Goal: Information Seeking & Learning: Learn about a topic

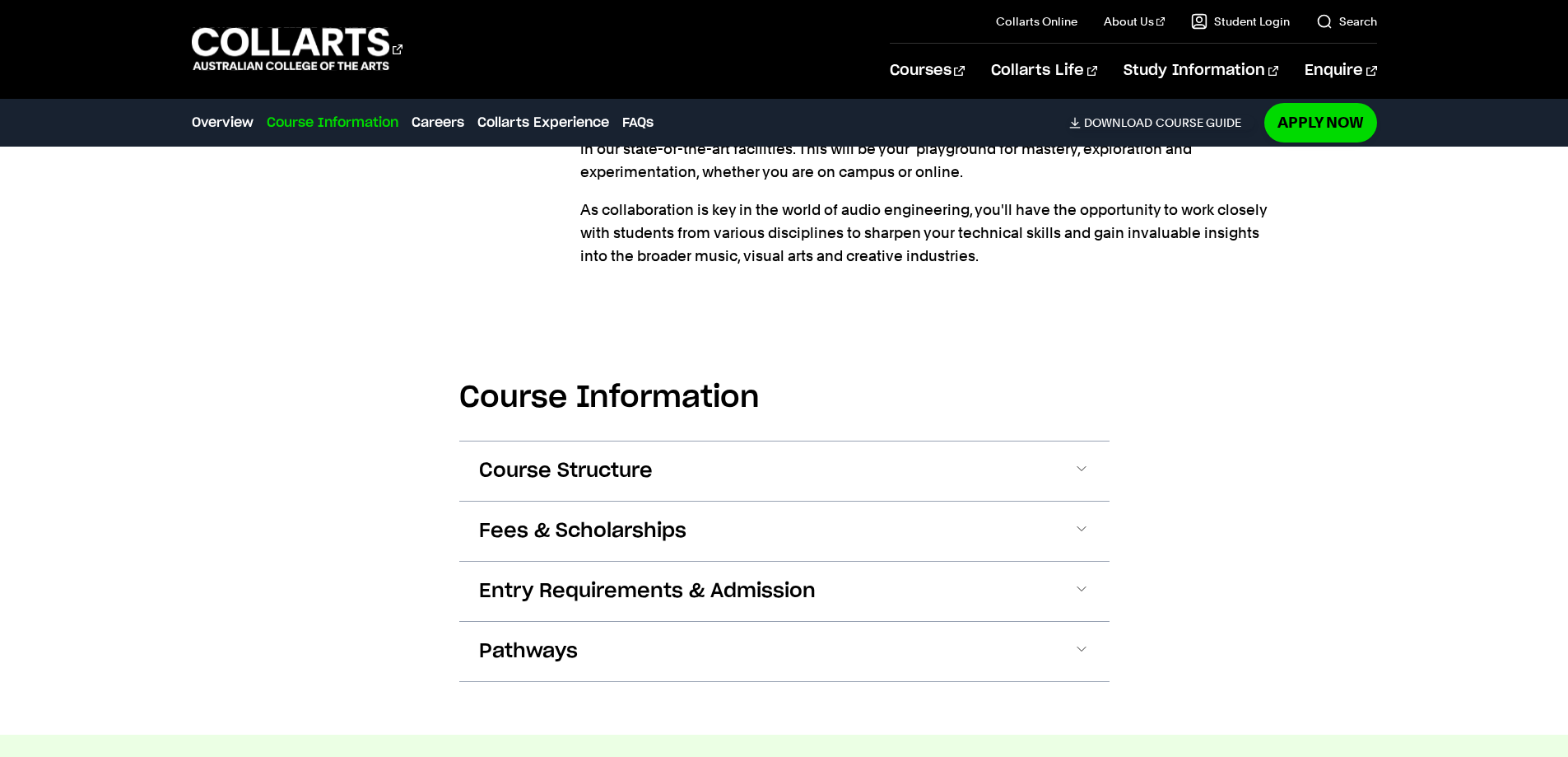
scroll to position [1564, 0]
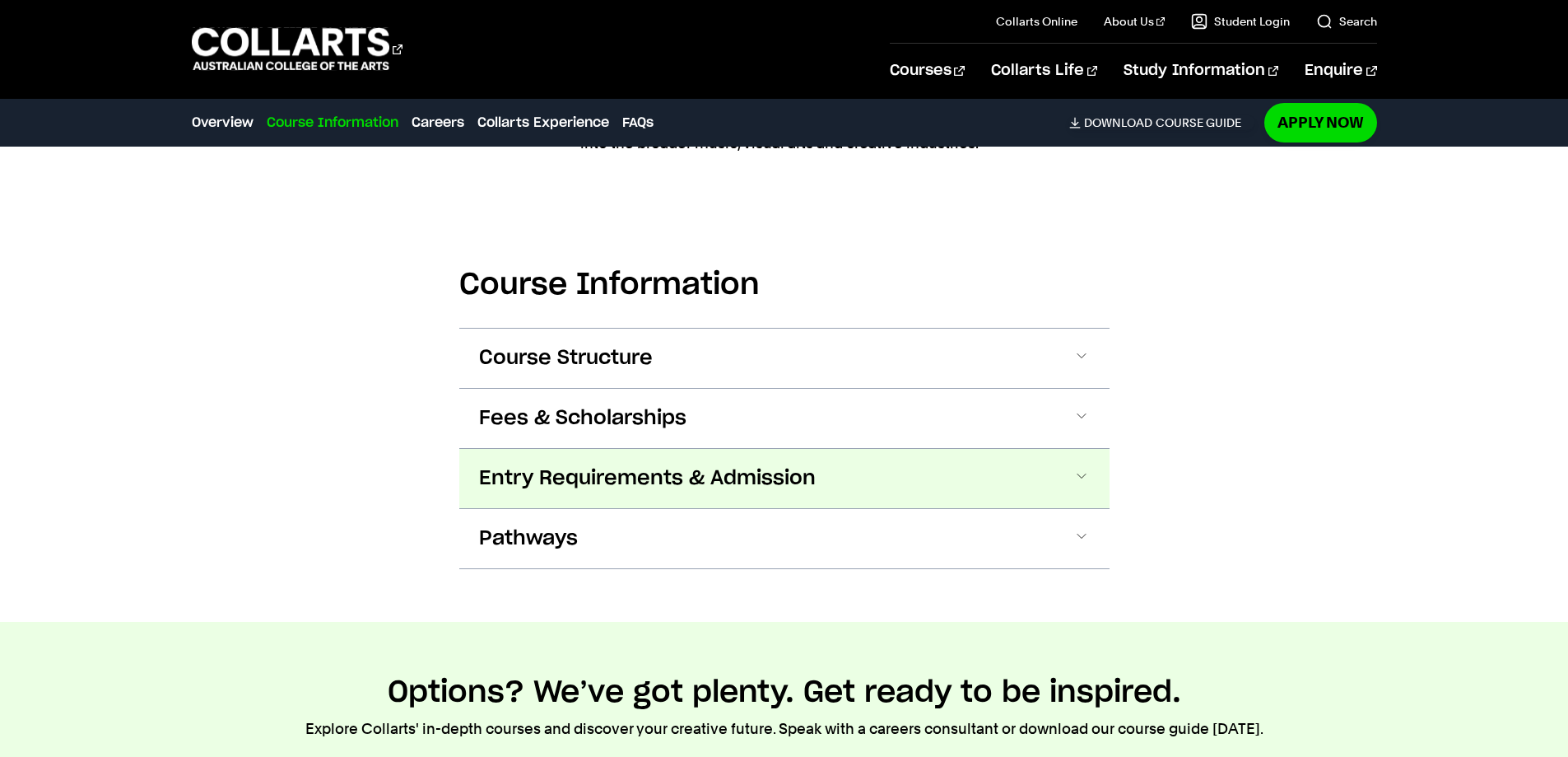
click at [978, 472] on button "Entry Requirements & Admission" at bounding box center [784, 479] width 650 height 59
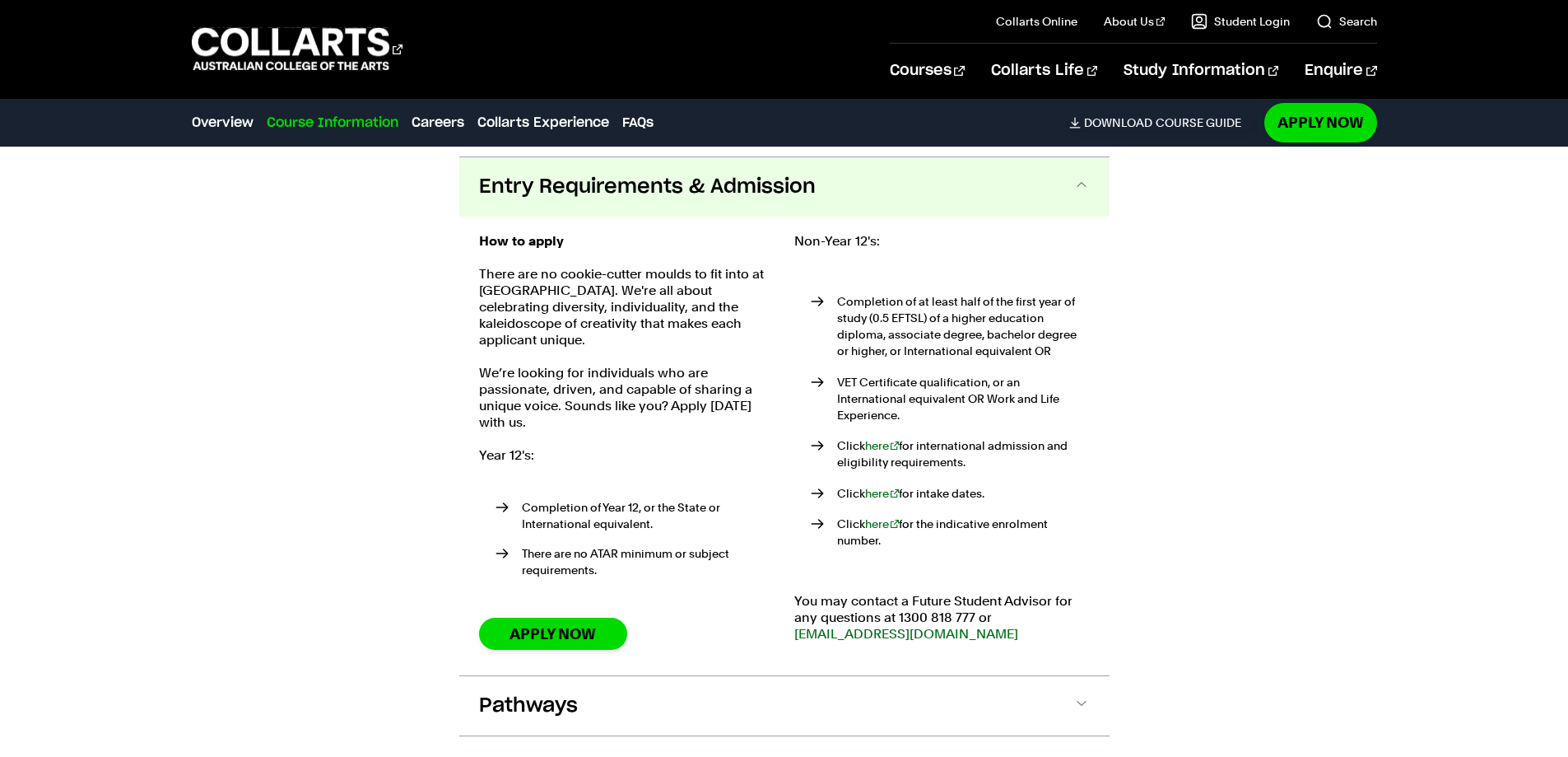
scroll to position [1866, 0]
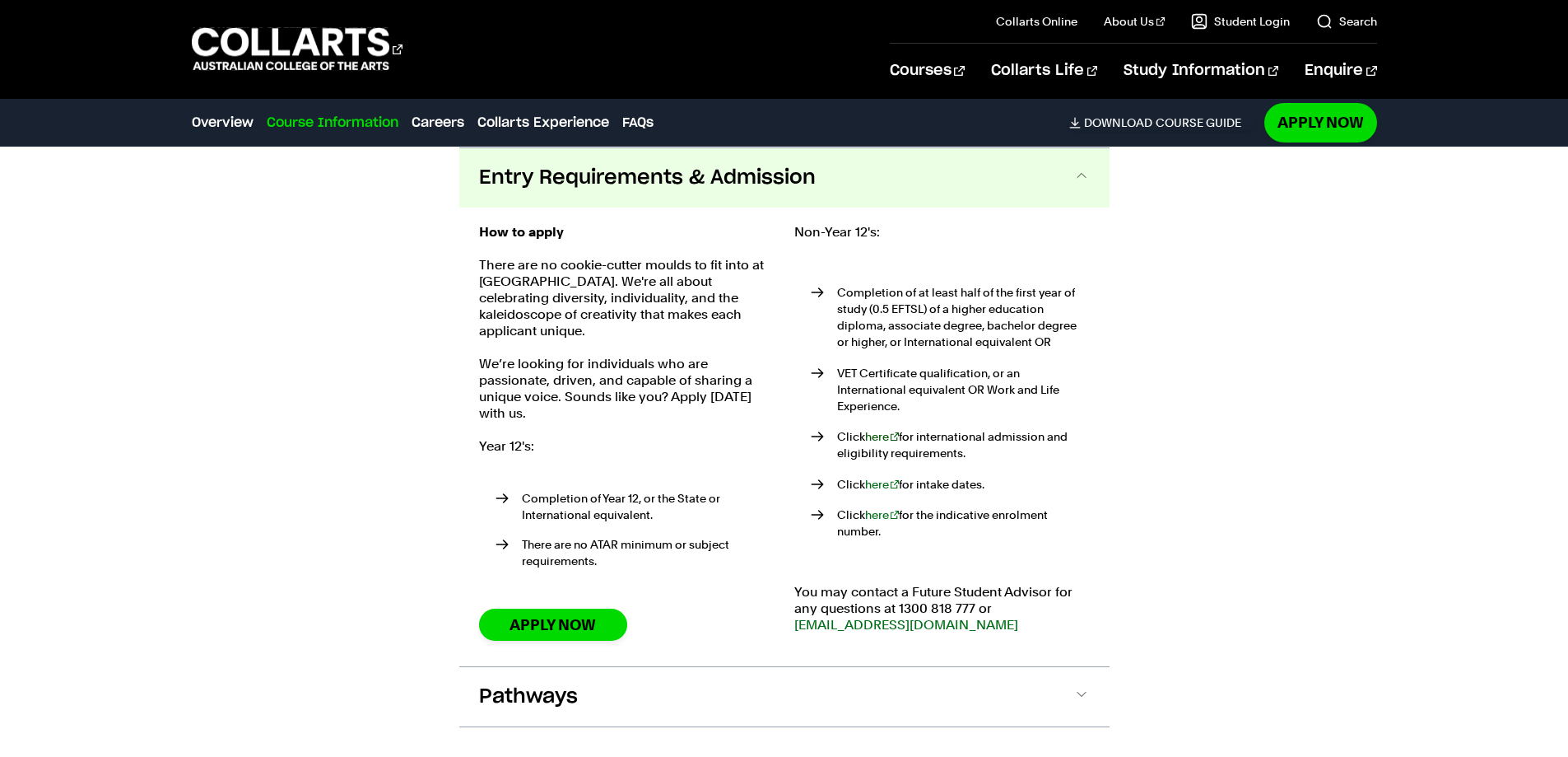
click at [877, 430] on link "here" at bounding box center [882, 437] width 34 height 13
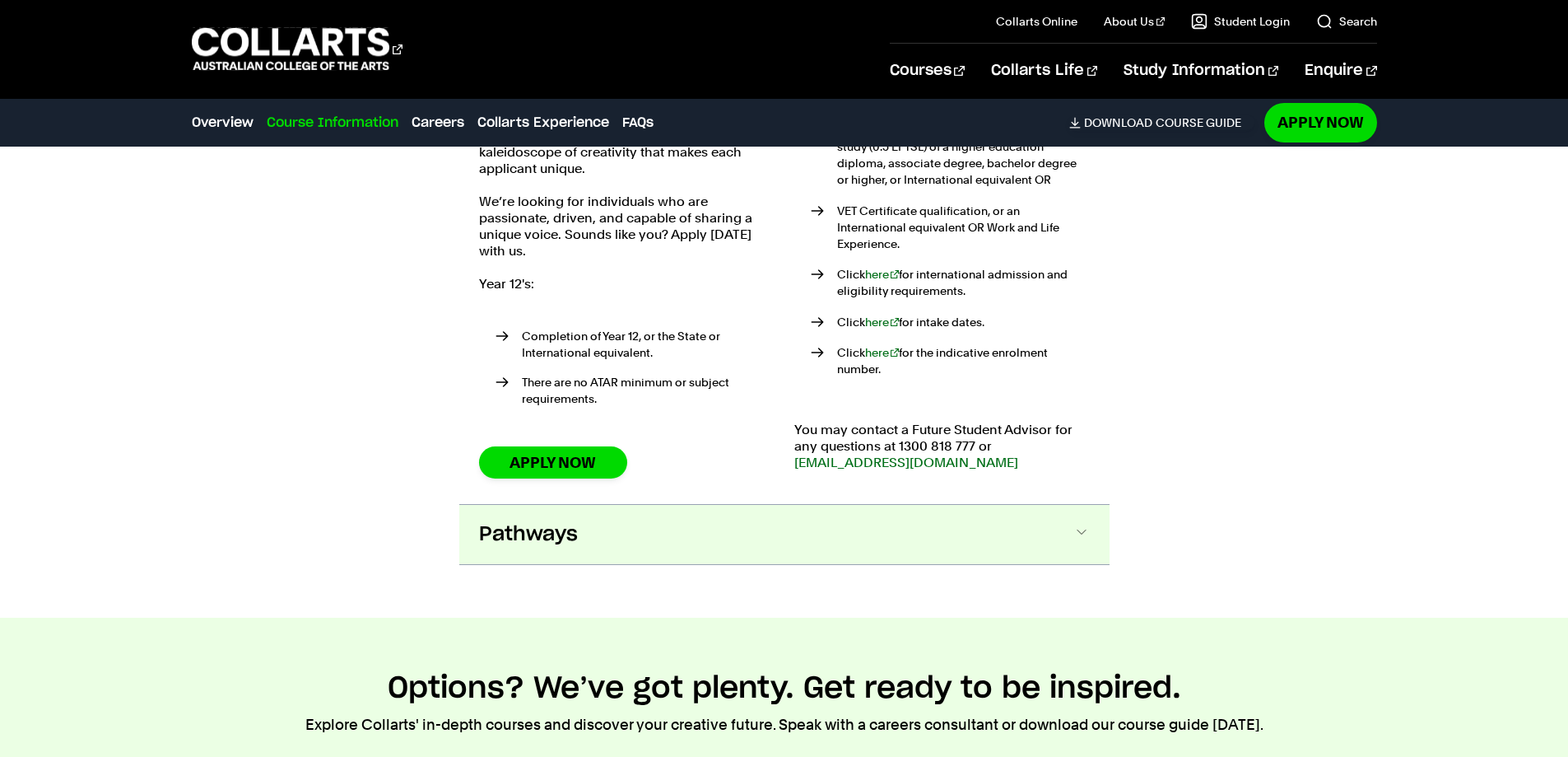
scroll to position [2194, 0]
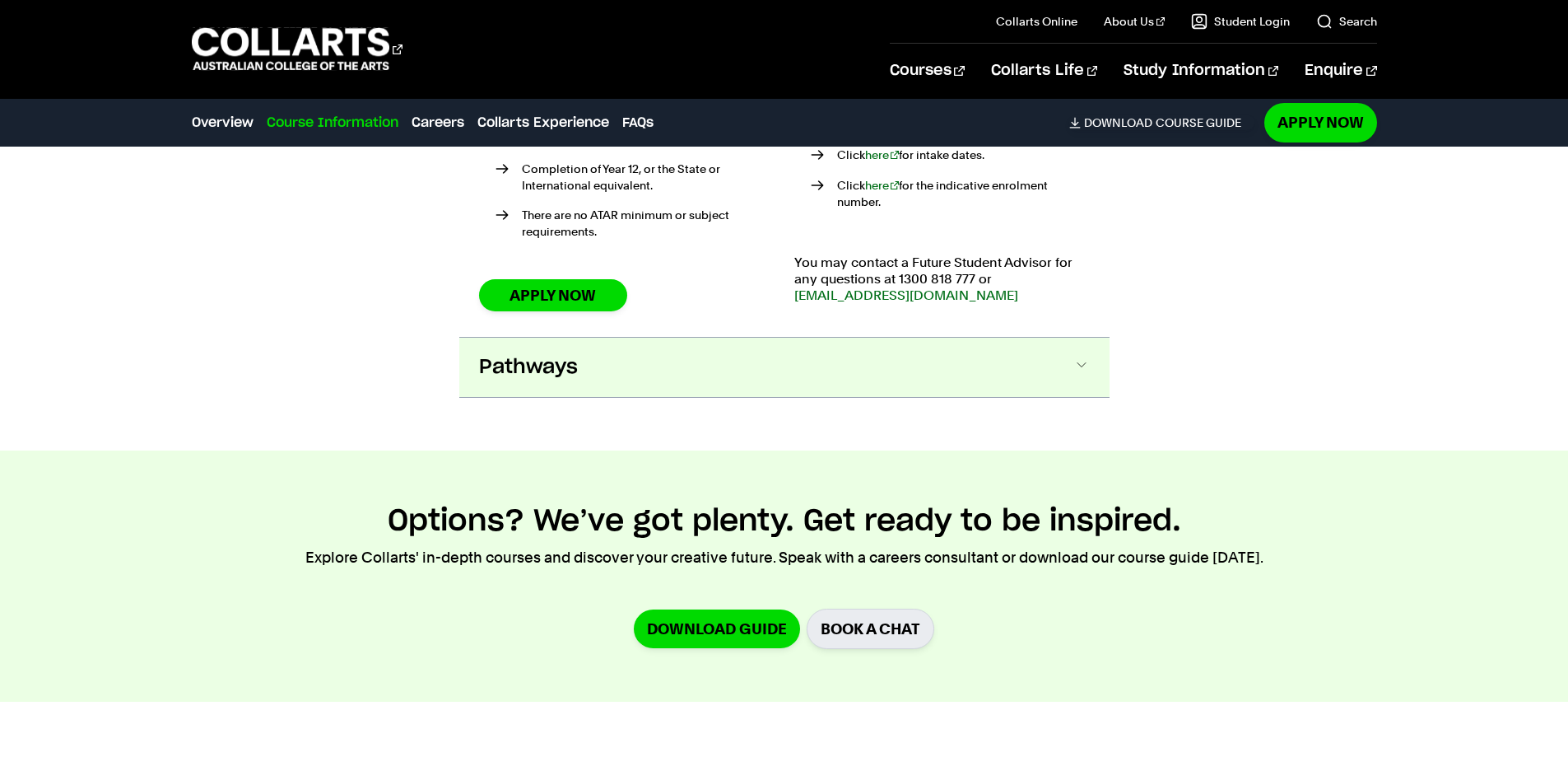
click at [916, 342] on button "Pathways" at bounding box center [784, 367] width 650 height 59
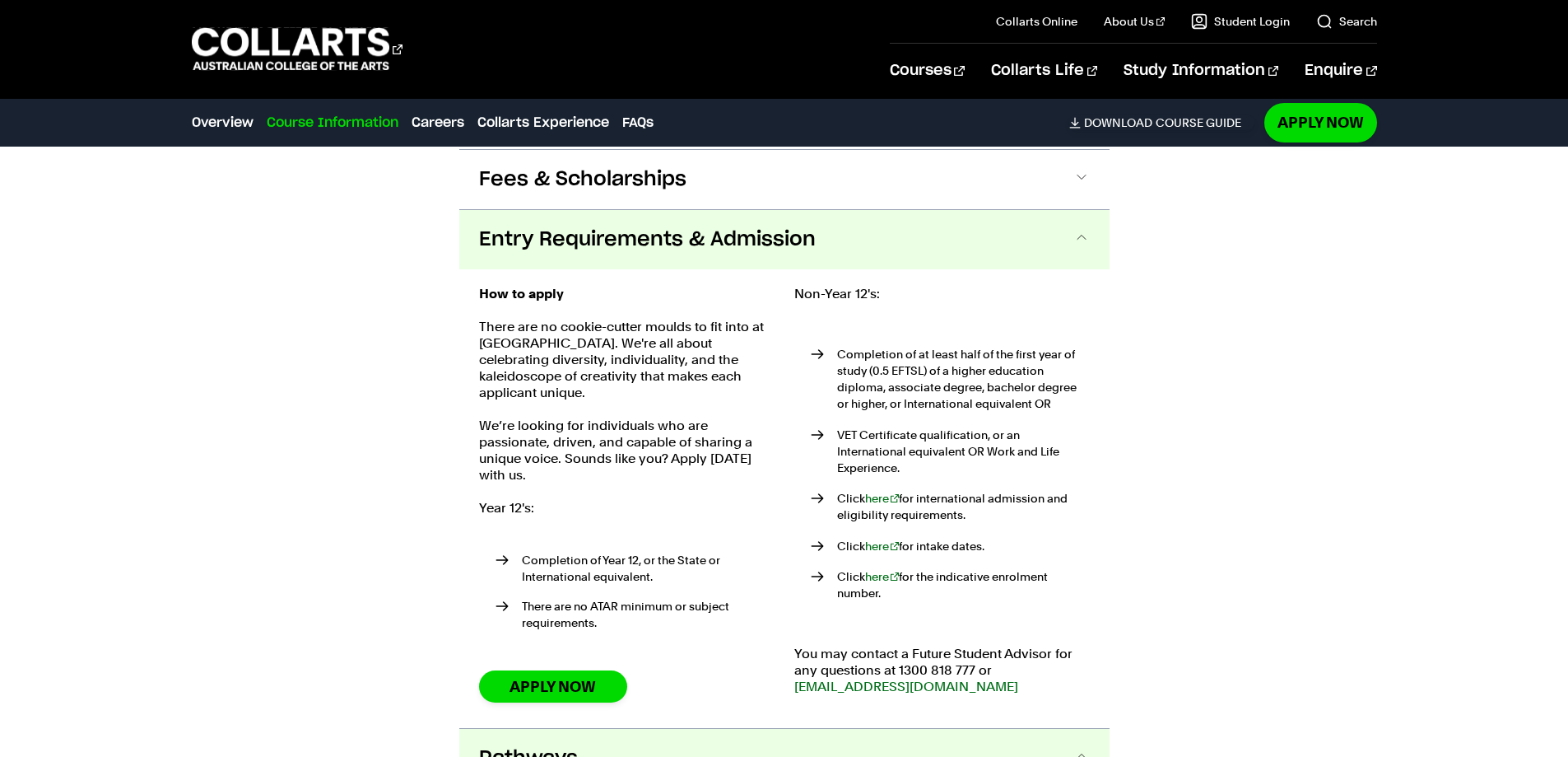
scroll to position [1792, 0]
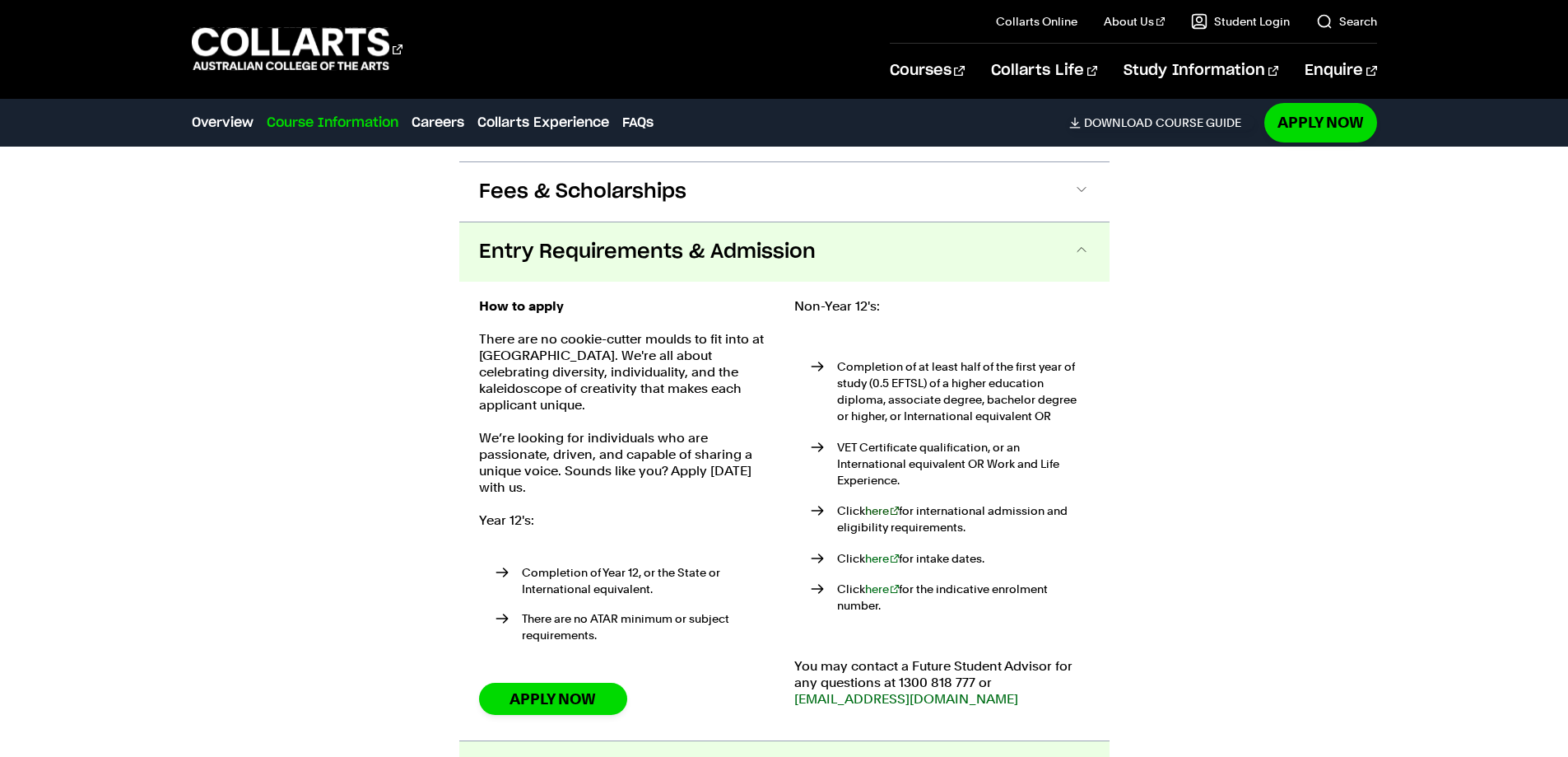
click at [870, 504] on link "here" at bounding box center [882, 511] width 34 height 13
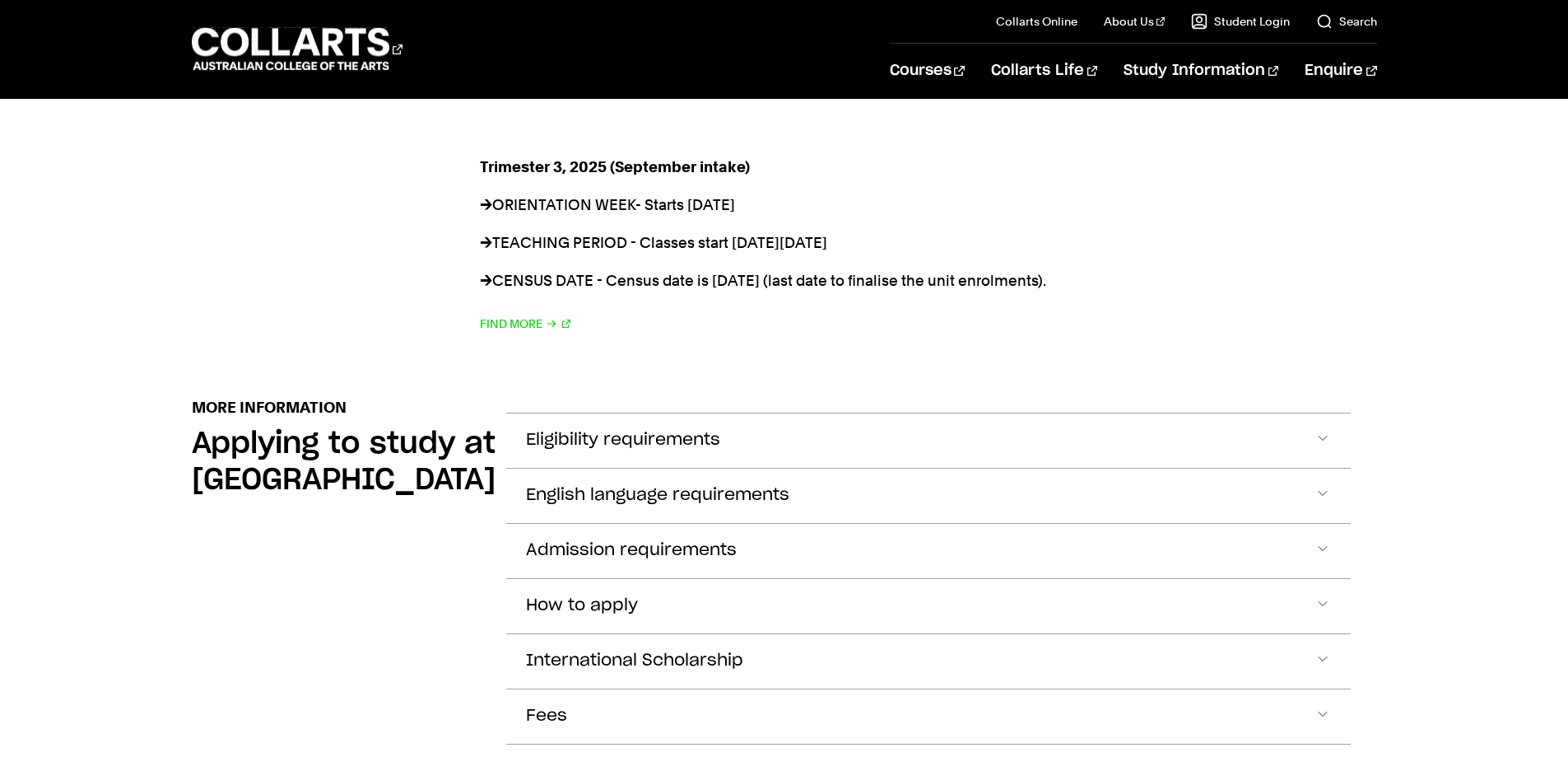
scroll to position [1647, 0]
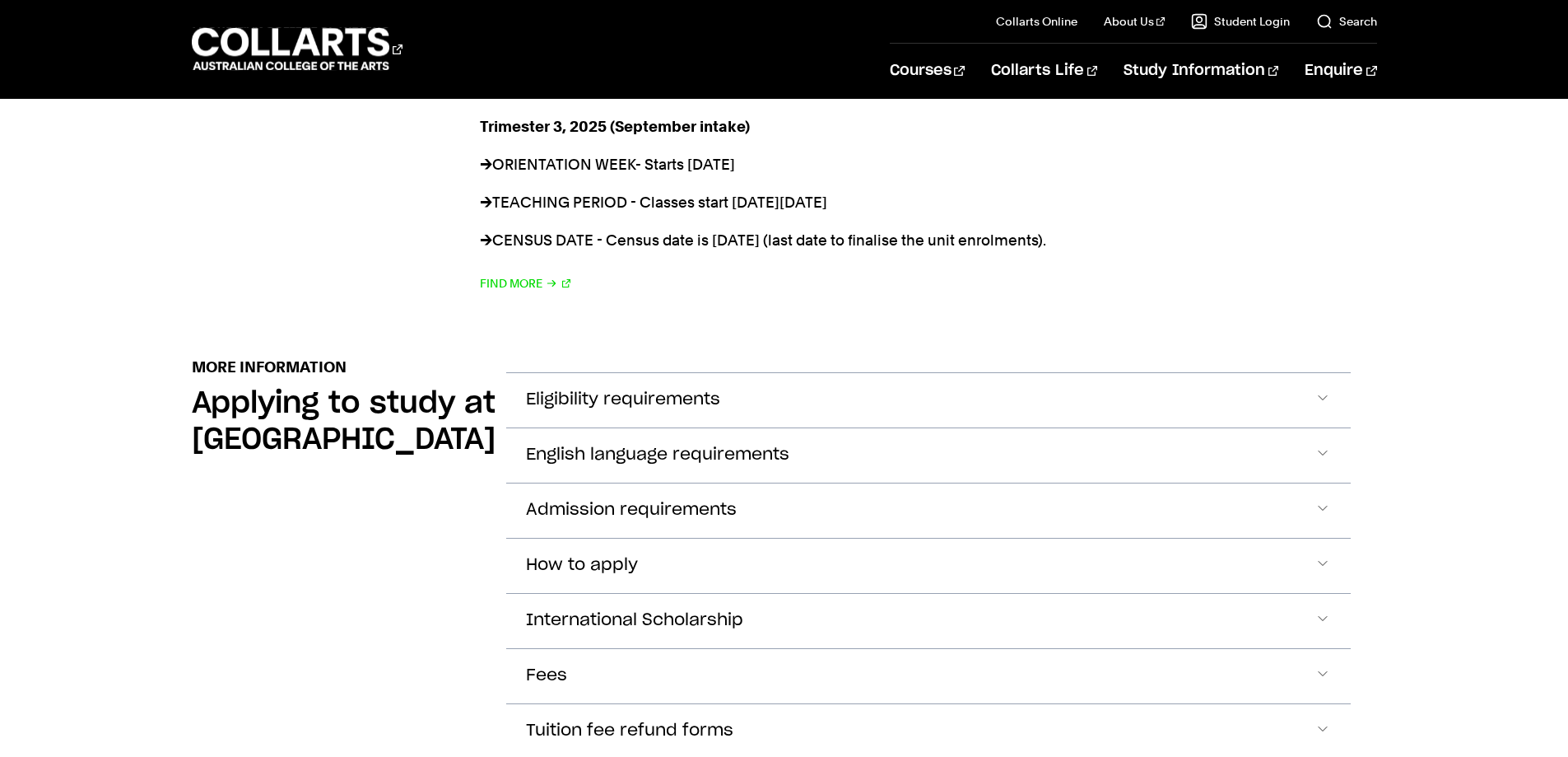
click at [838, 393] on button "Eligibility requirements" at bounding box center [928, 400] width 845 height 55
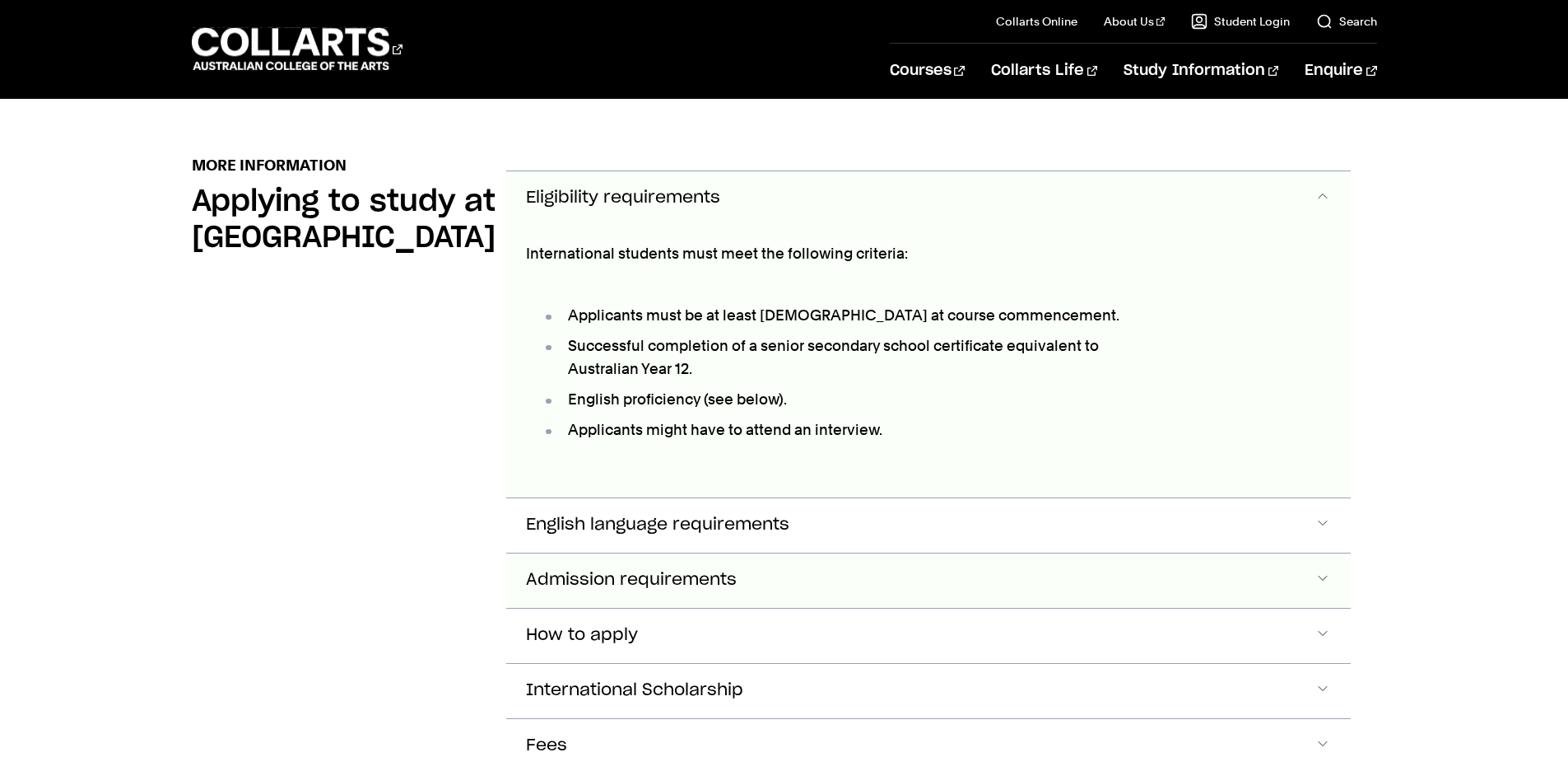
scroll to position [1931, 0]
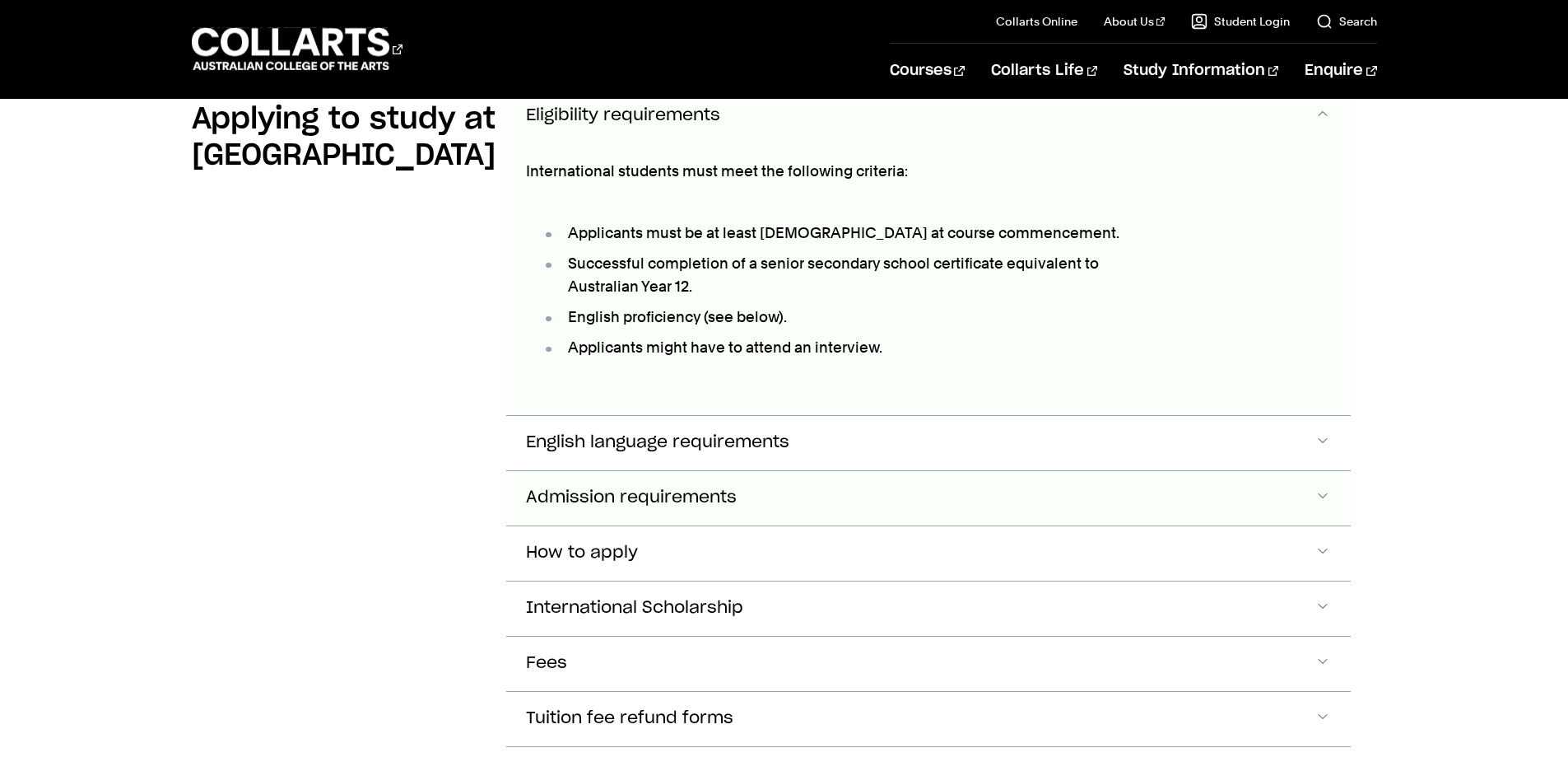
click at [887, 490] on button "Admission requirements" at bounding box center [928, 498] width 845 height 55
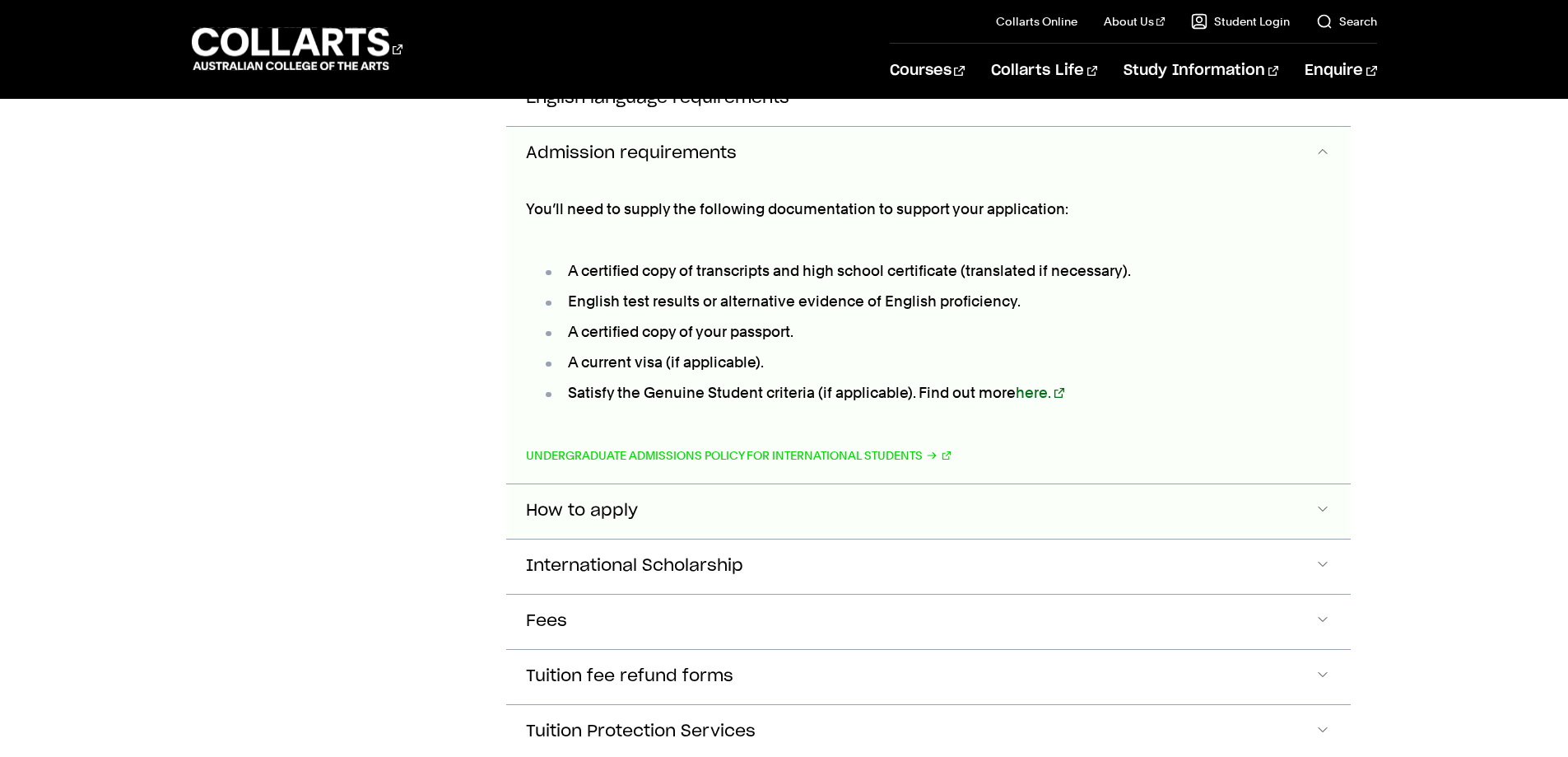
scroll to position [2311, 0]
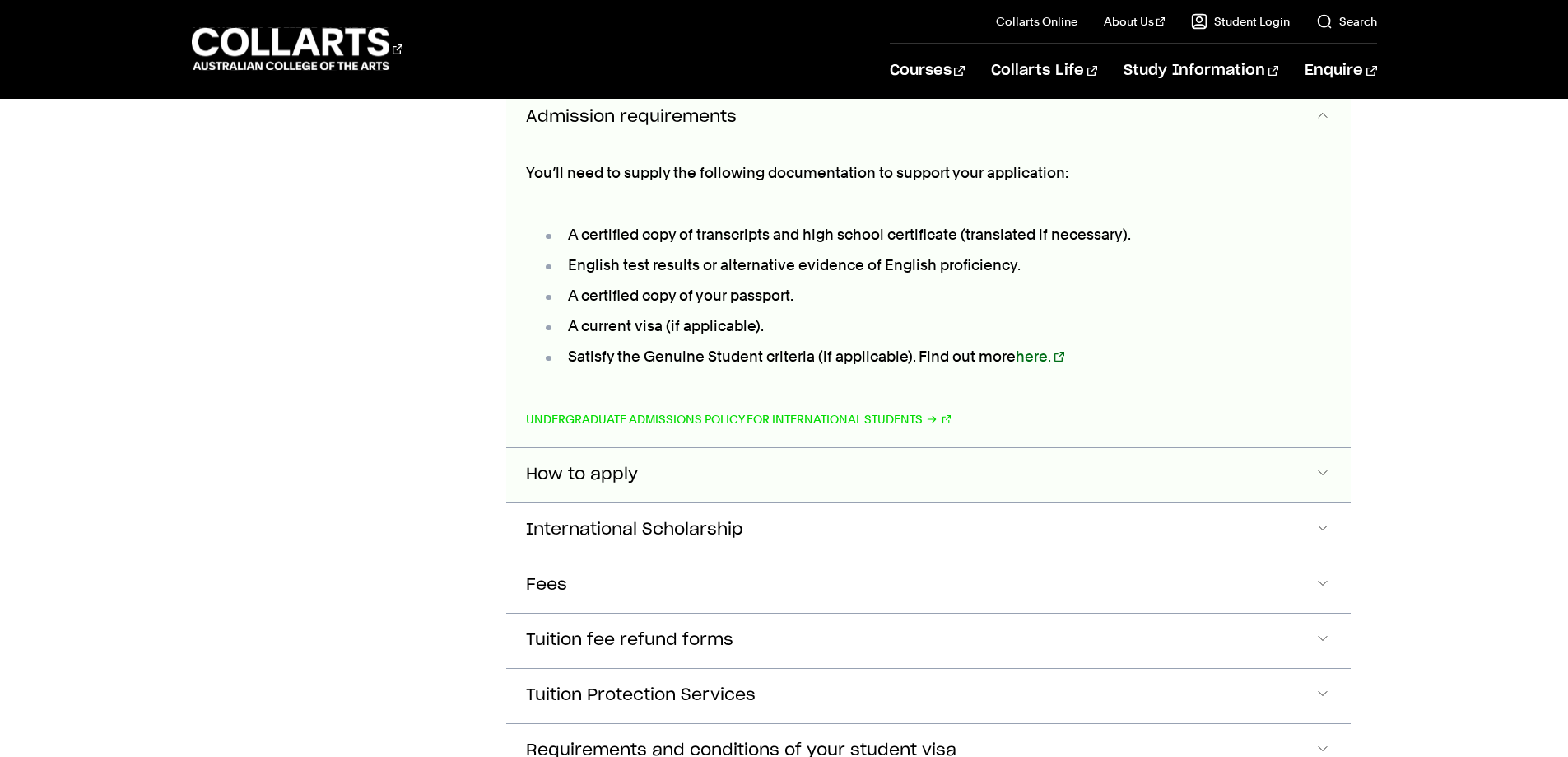
click at [846, 468] on button "How to apply" at bounding box center [928, 475] width 845 height 55
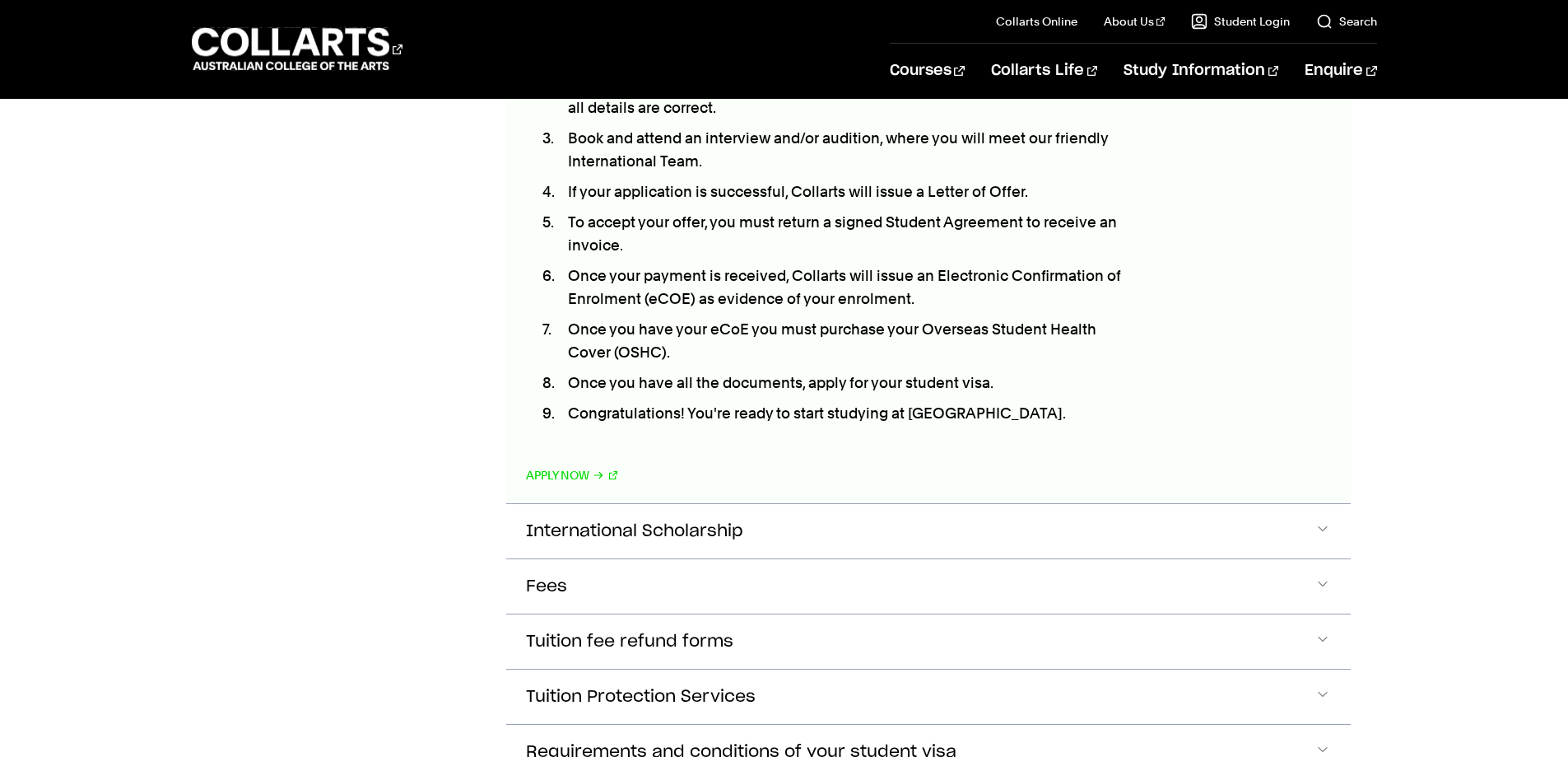
scroll to position [2833, 0]
click at [825, 504] on button "International Scholarship" at bounding box center [928, 529] width 845 height 55
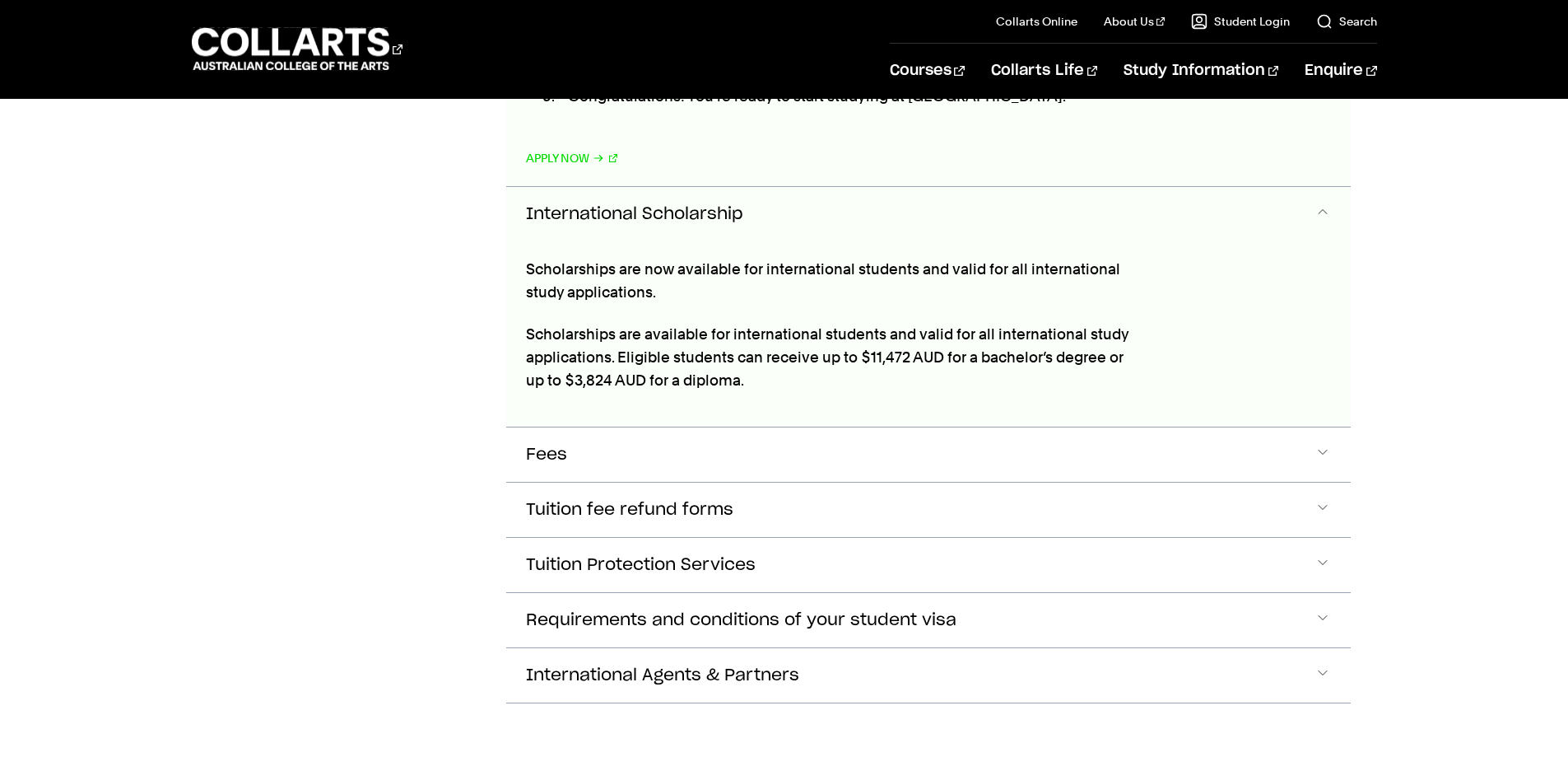
scroll to position [3161, 0]
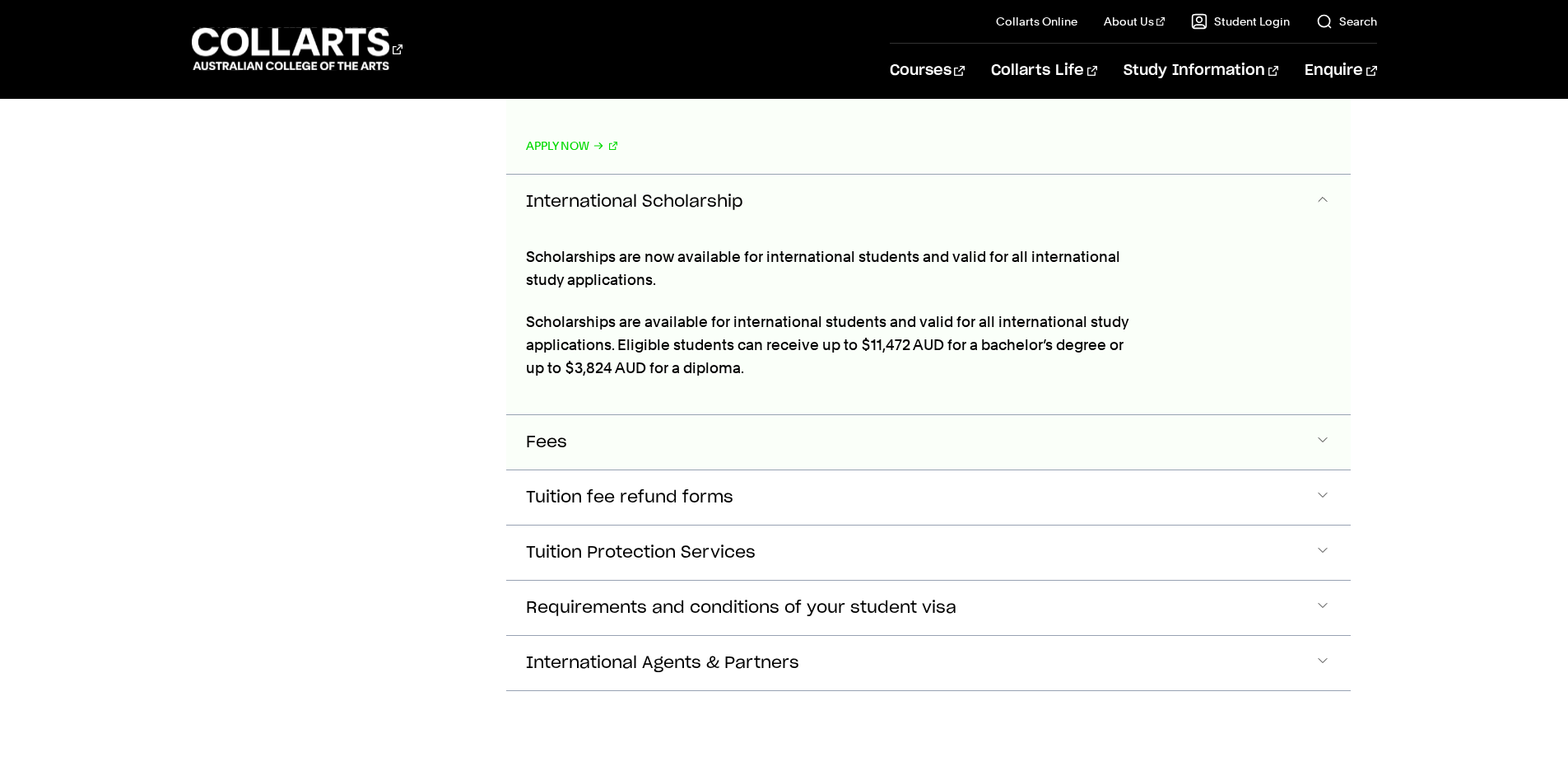
click at [752, 439] on button "Fees" at bounding box center [928, 442] width 845 height 55
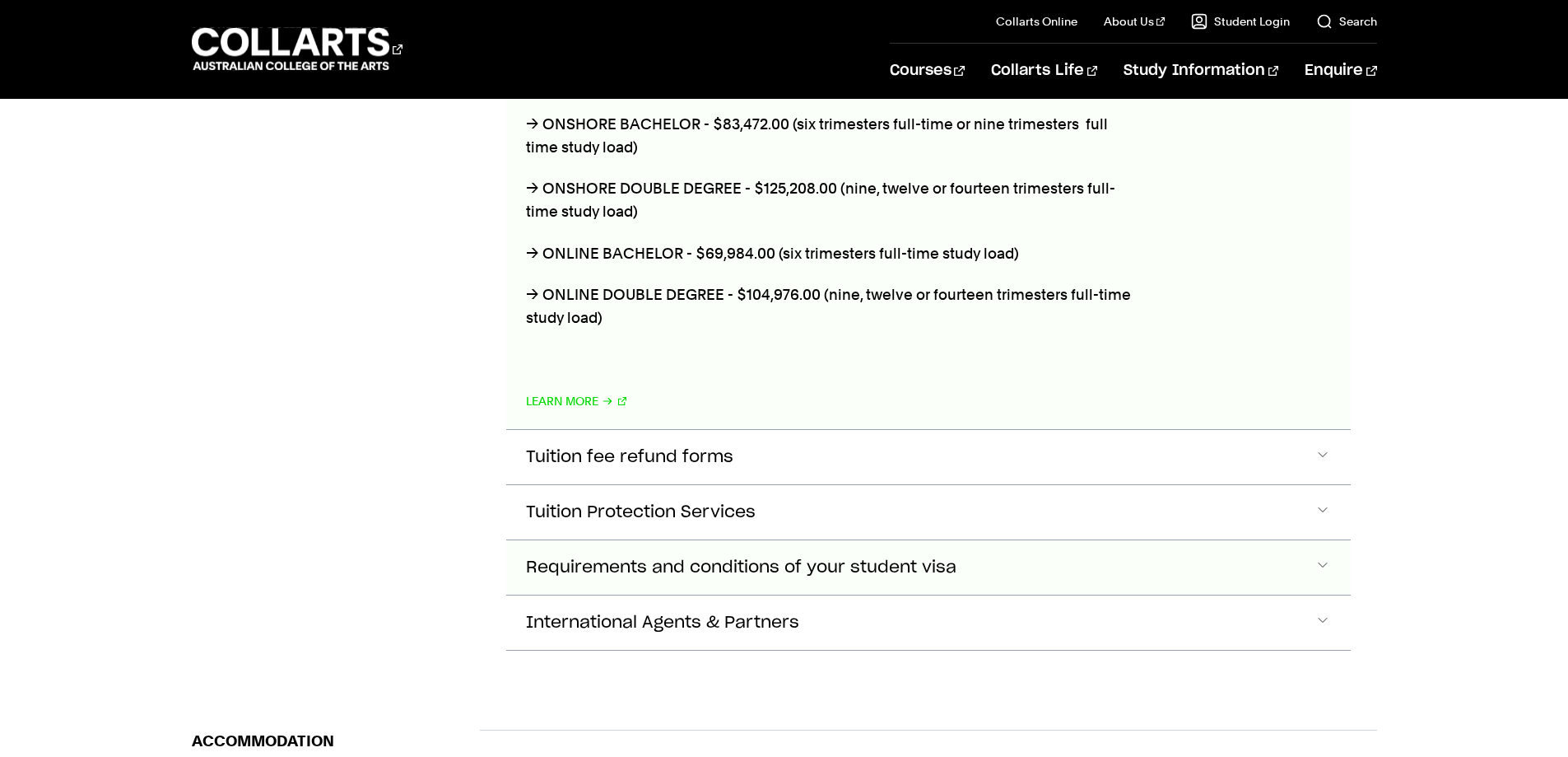
scroll to position [4059, 0]
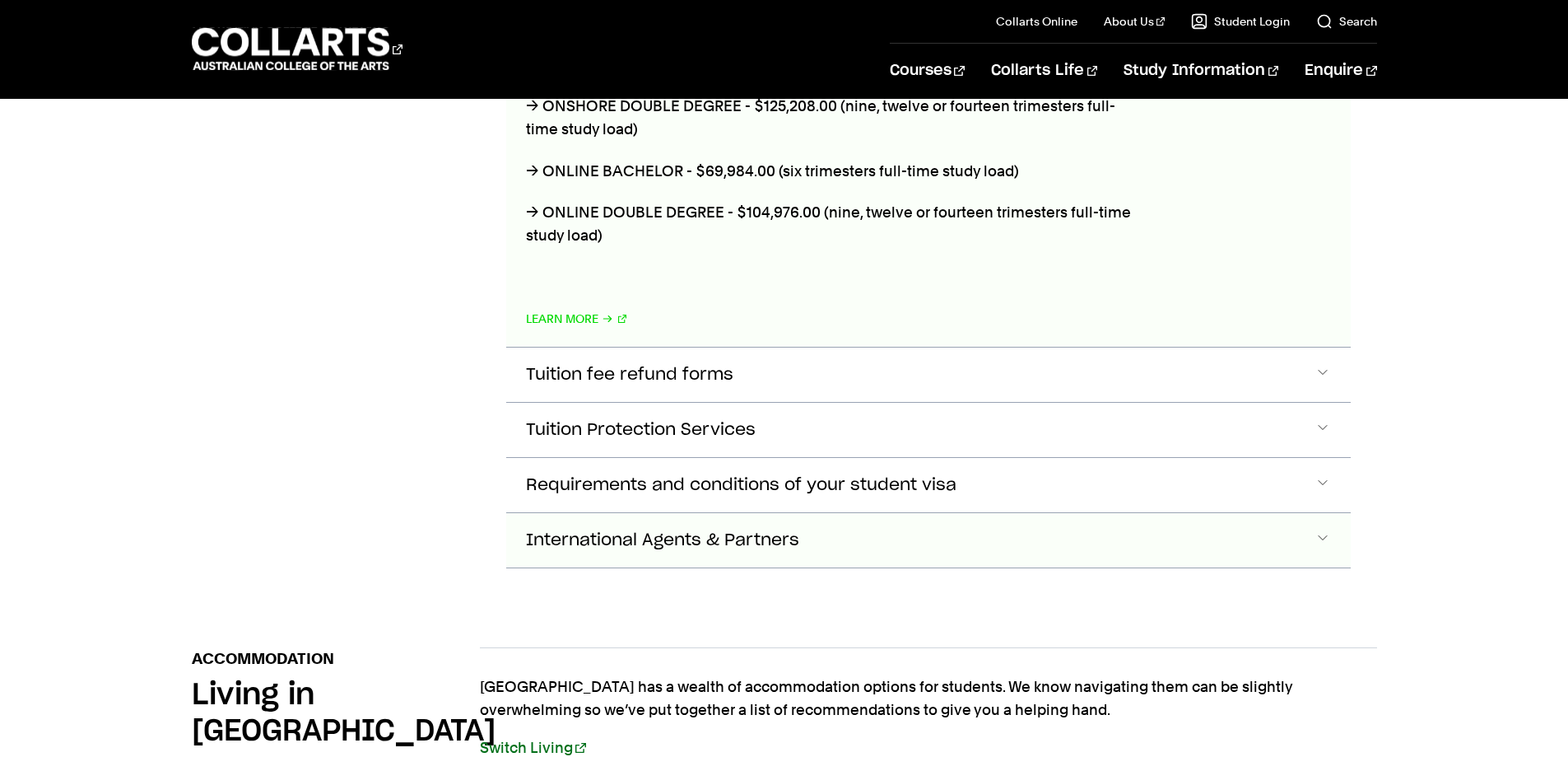
click at [816, 516] on button "International Agents & Partners" at bounding box center [928, 540] width 845 height 55
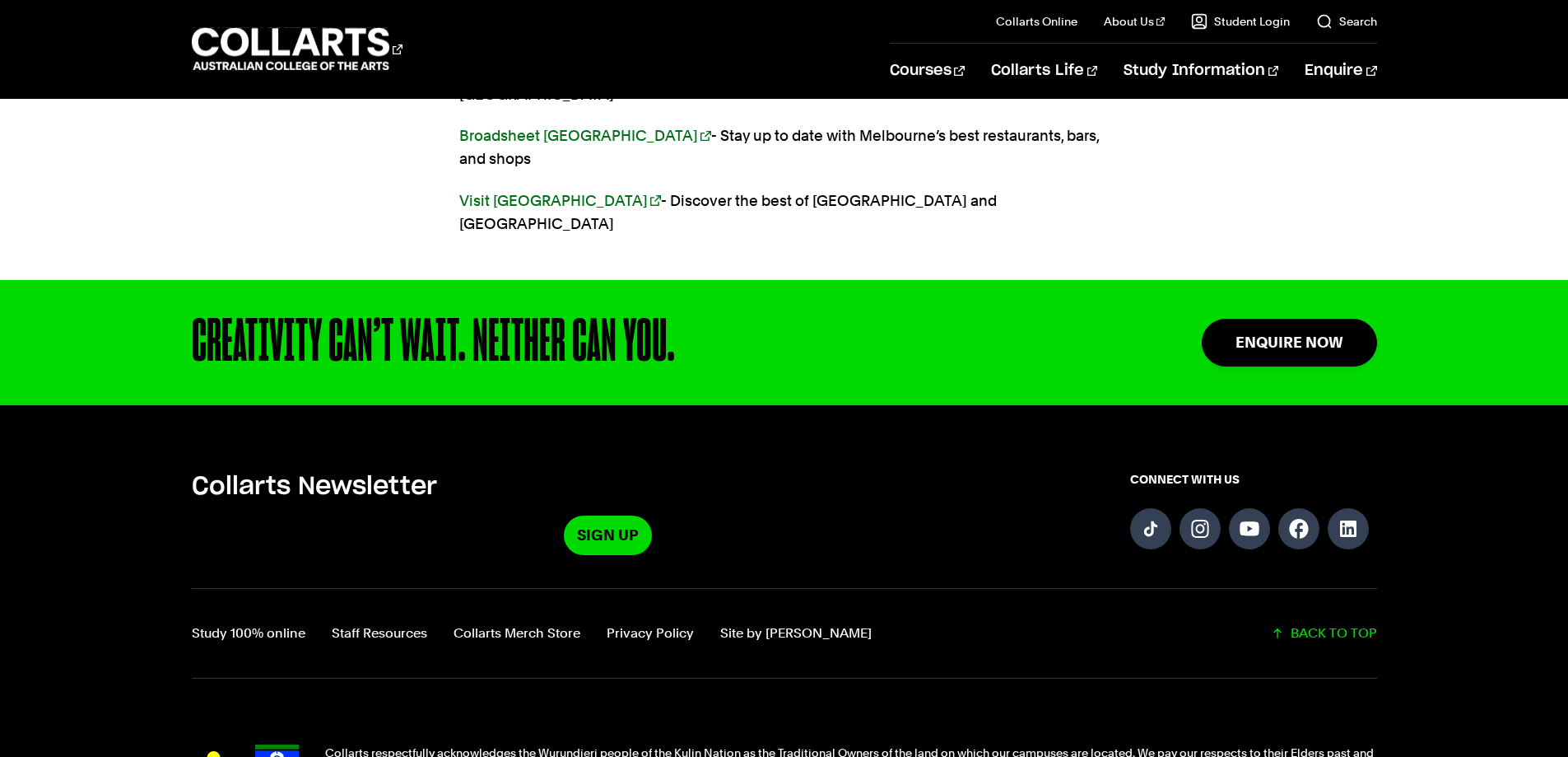
scroll to position [16432, 0]
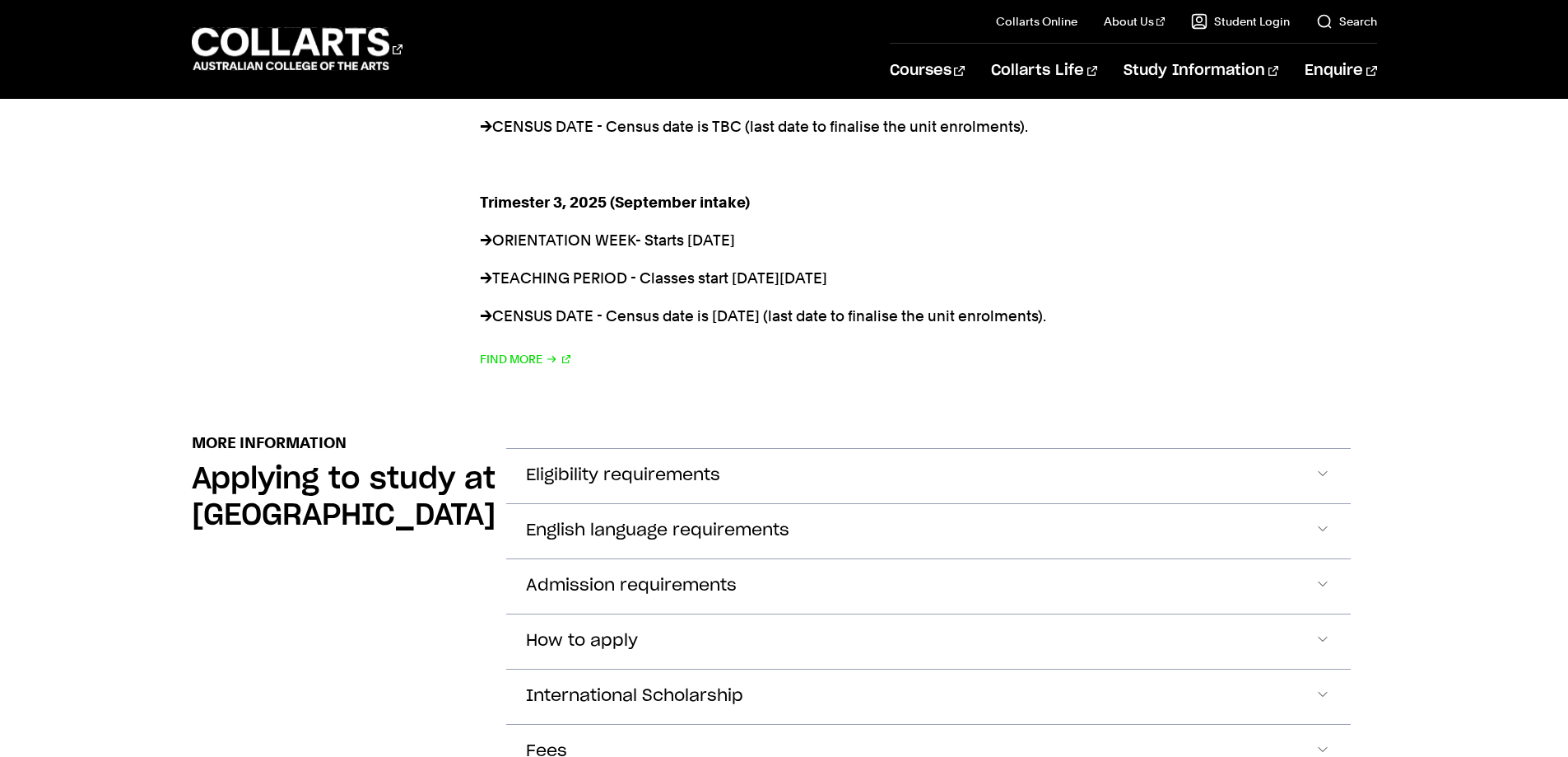
scroll to position [1812, 0]
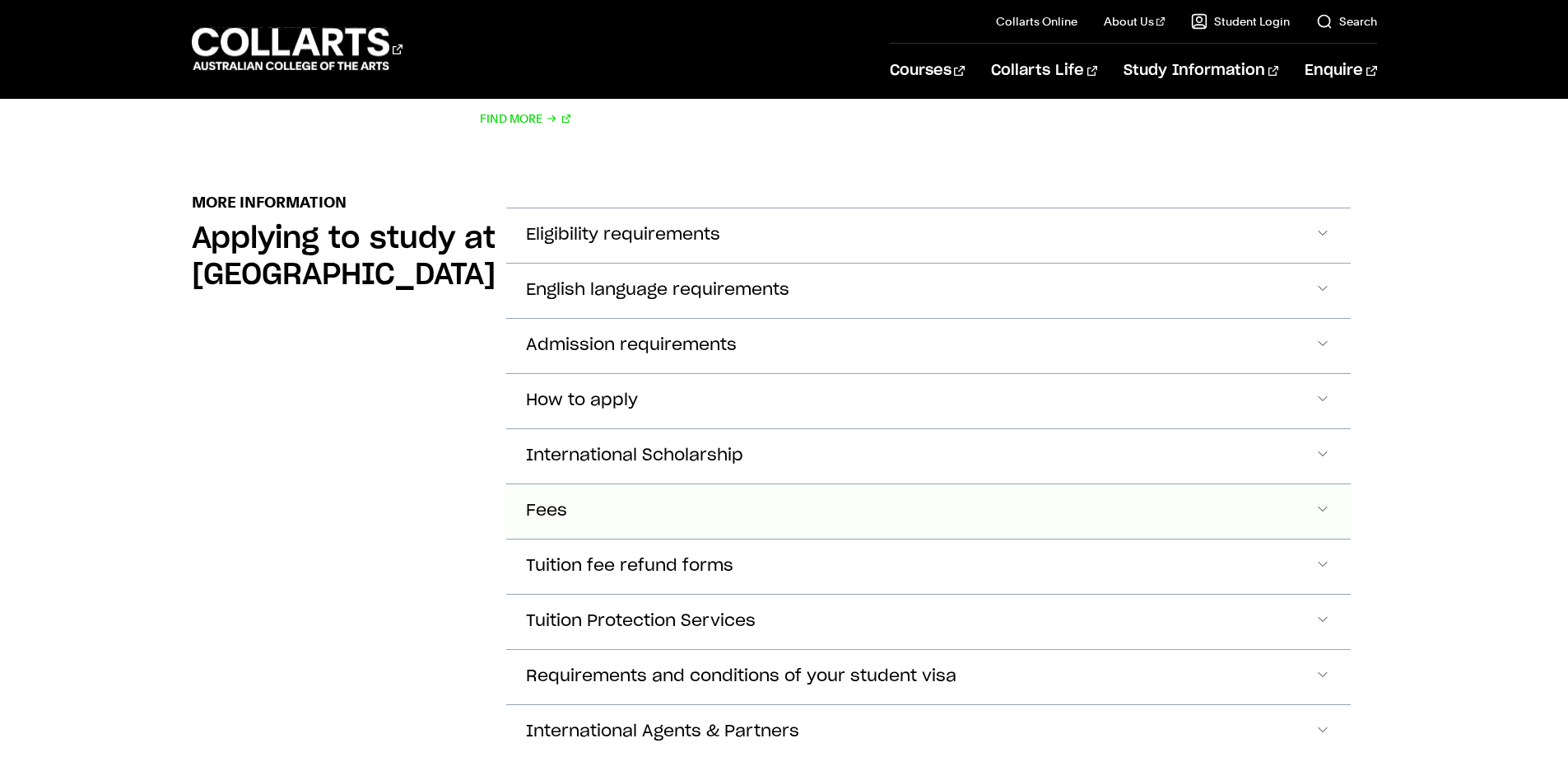
click at [923, 484] on button "Fees" at bounding box center [928, 511] width 845 height 55
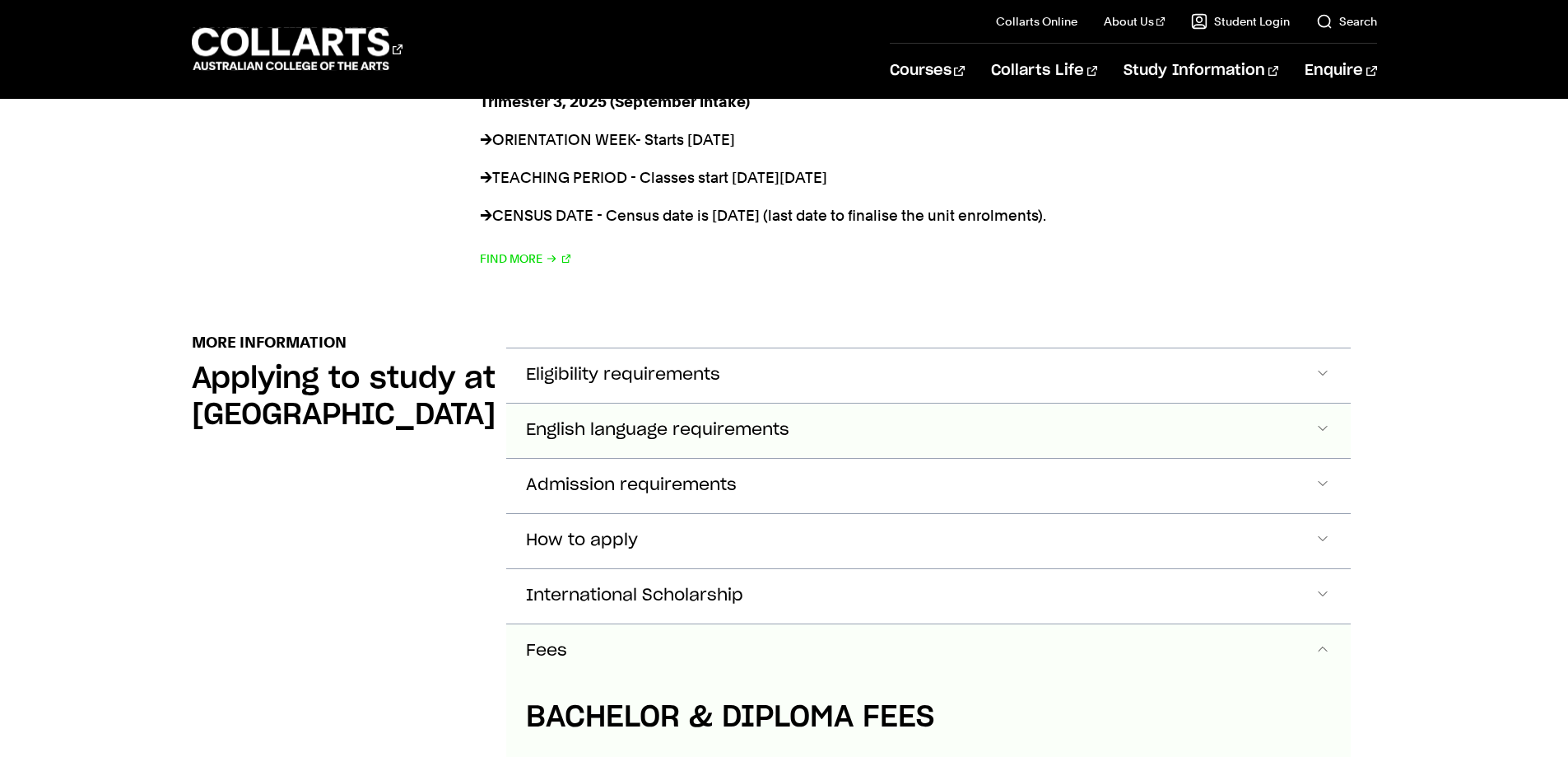
scroll to position [1873, 0]
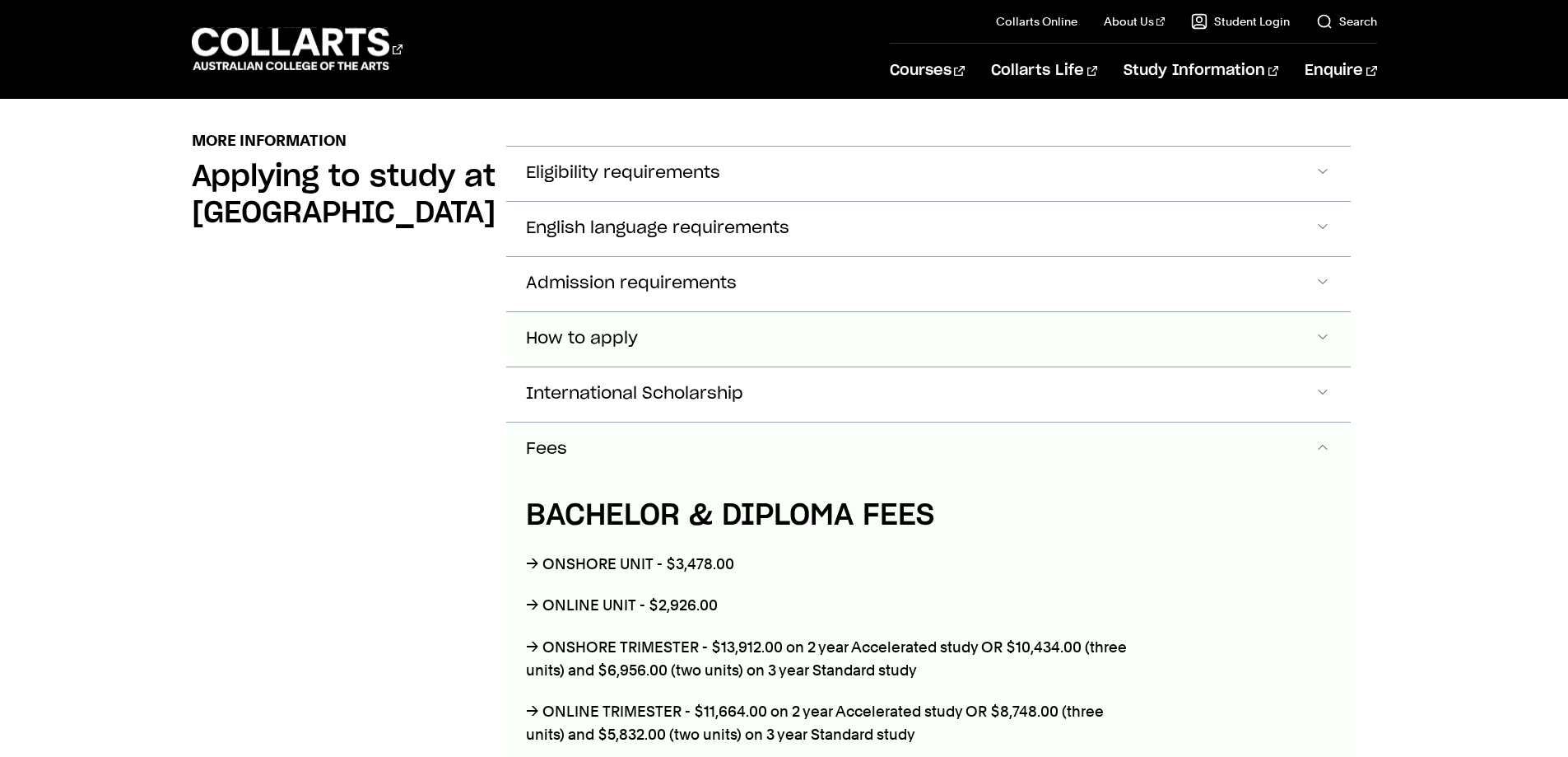
click at [705, 326] on button "How to apply" at bounding box center [928, 339] width 845 height 55
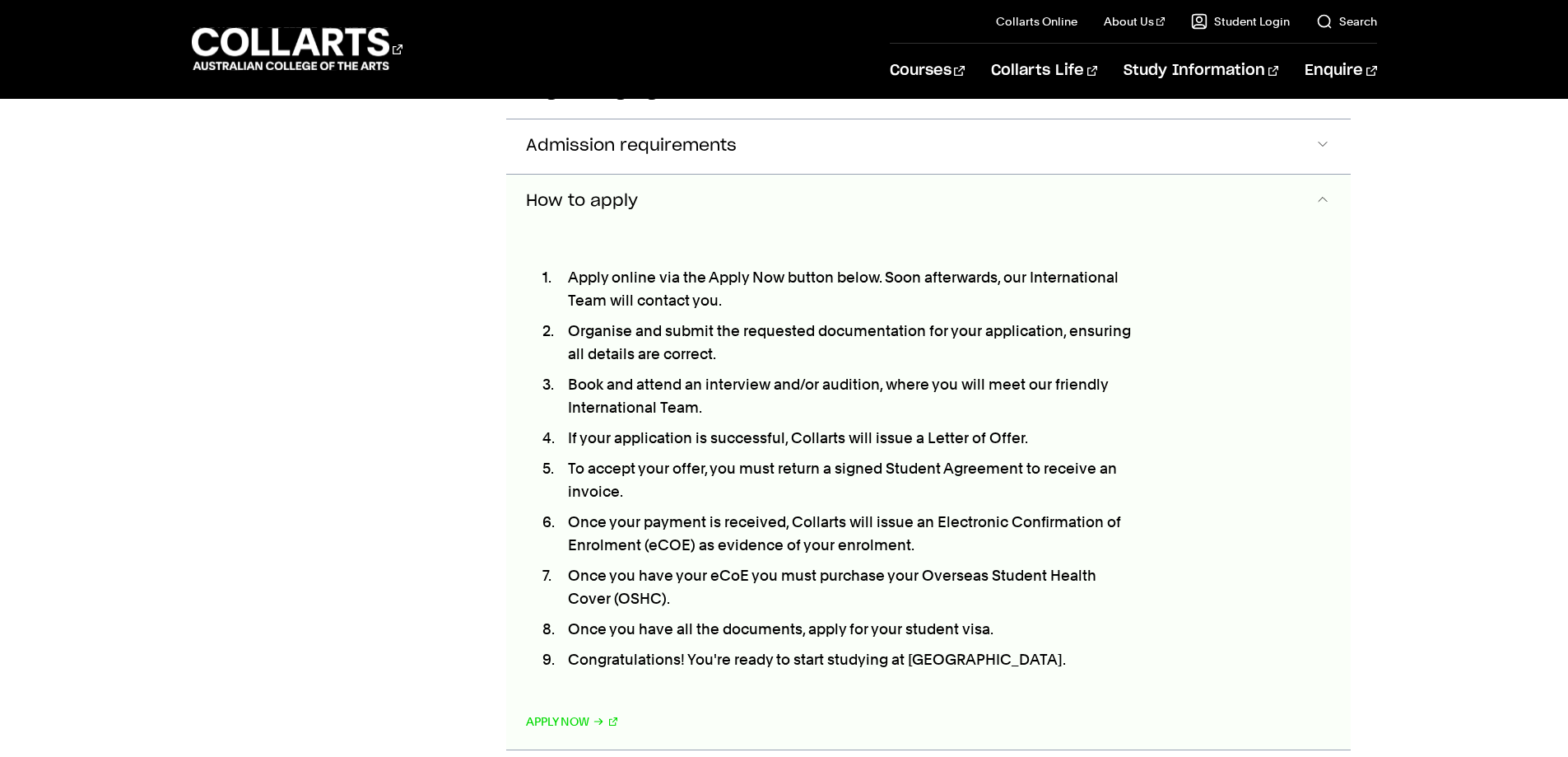
scroll to position [2012, 0]
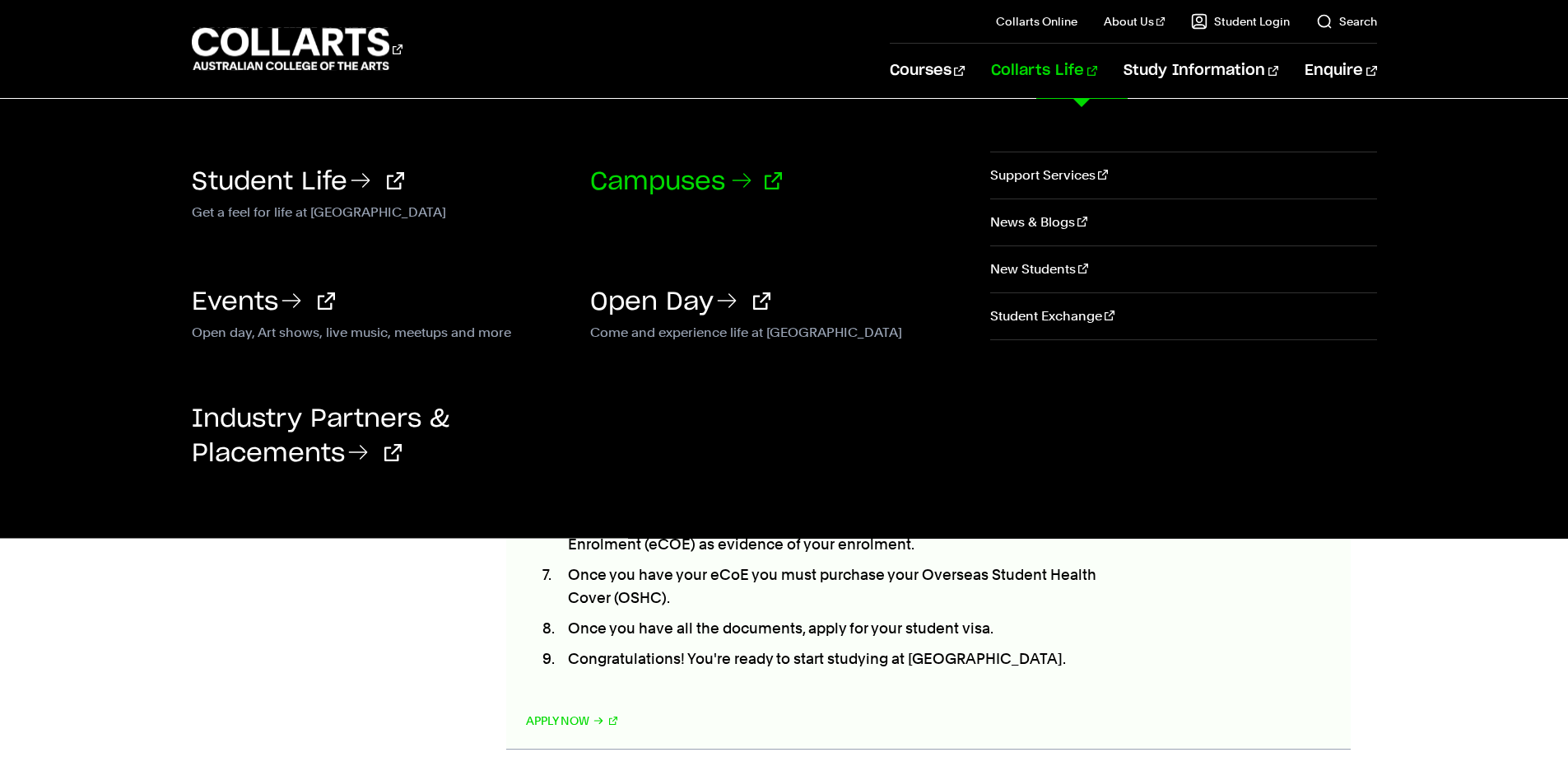
click at [690, 189] on link "Campuses" at bounding box center [686, 182] width 192 height 24
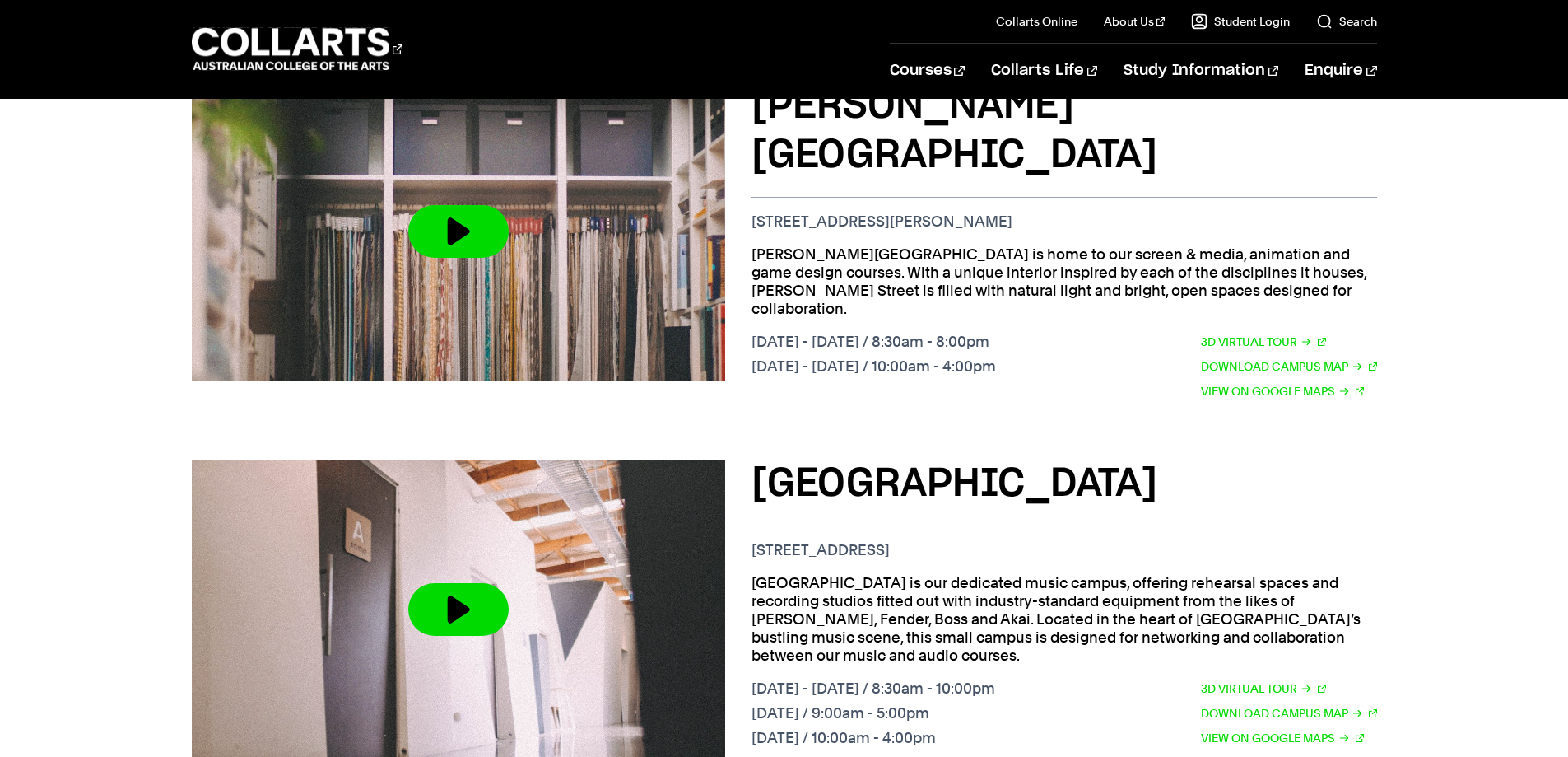
scroll to position [1400, 0]
